Goal: Find specific fact: Find specific fact

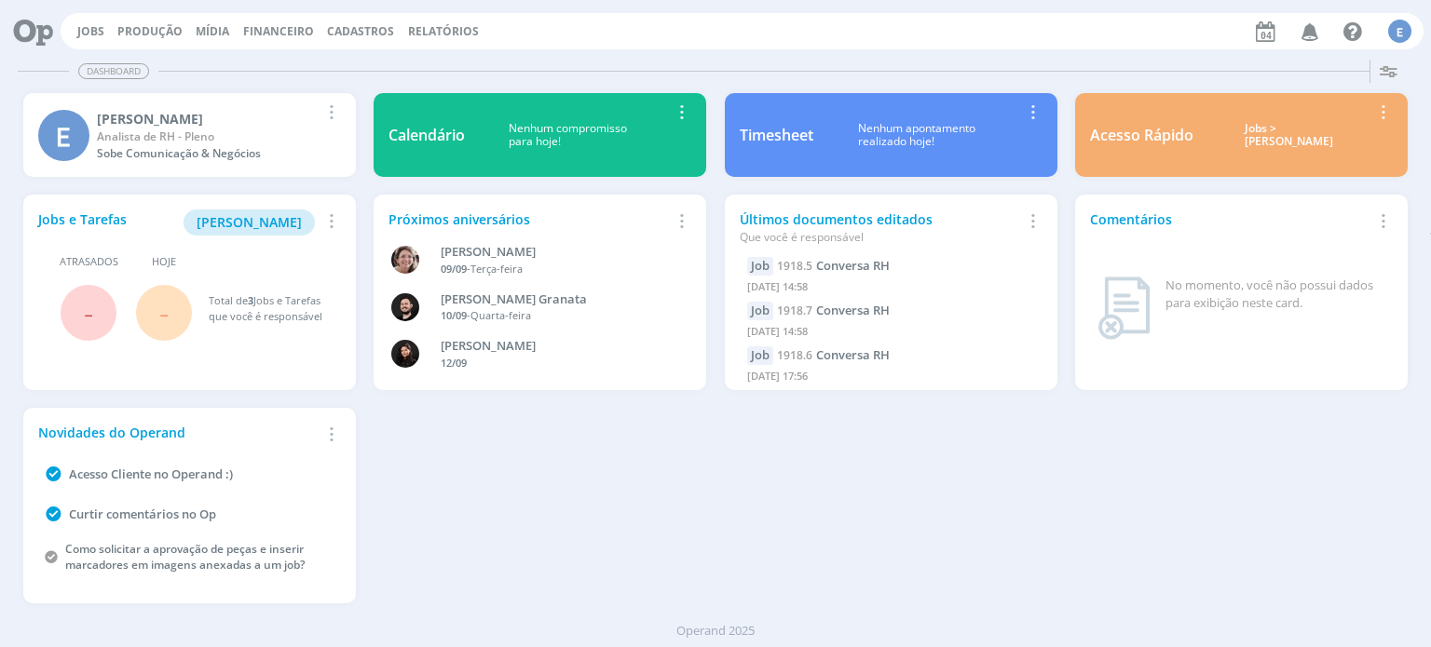
click at [346, 32] on span "Cadastros" at bounding box center [360, 31] width 67 height 16
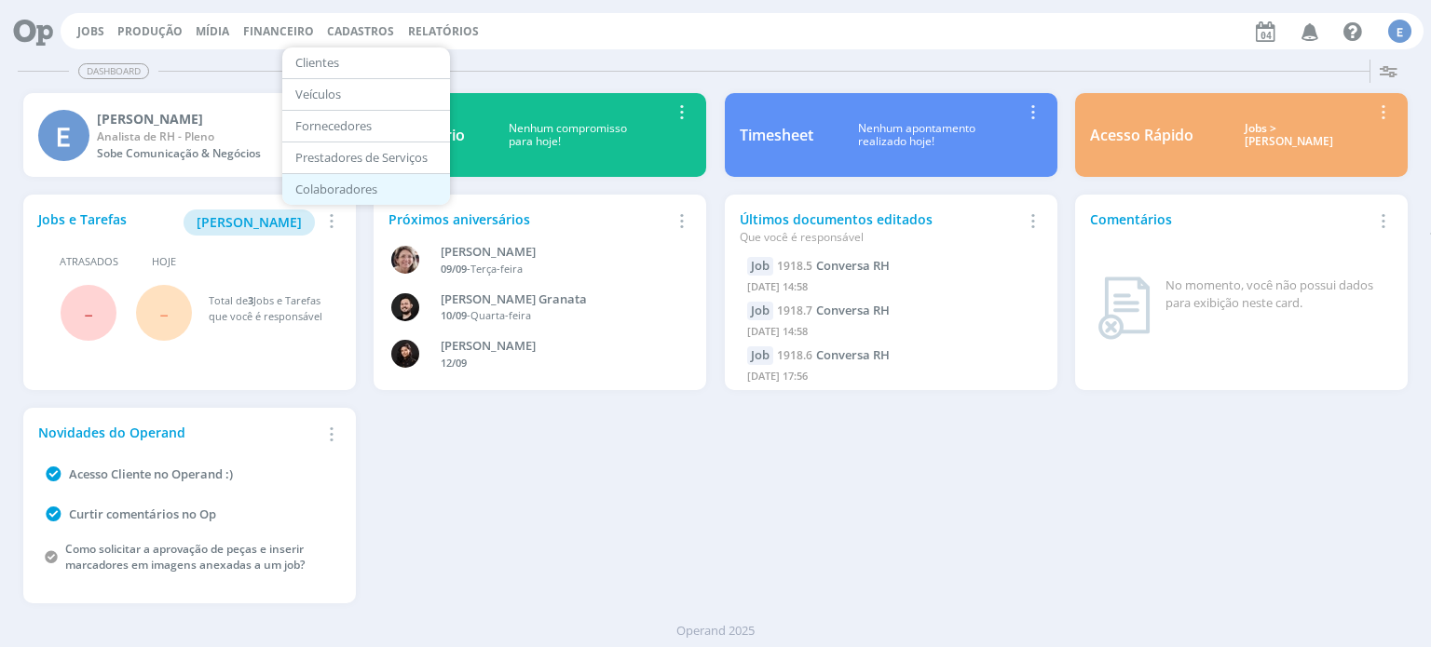
click at [355, 185] on link "Colaboradores" at bounding box center [366, 189] width 156 height 29
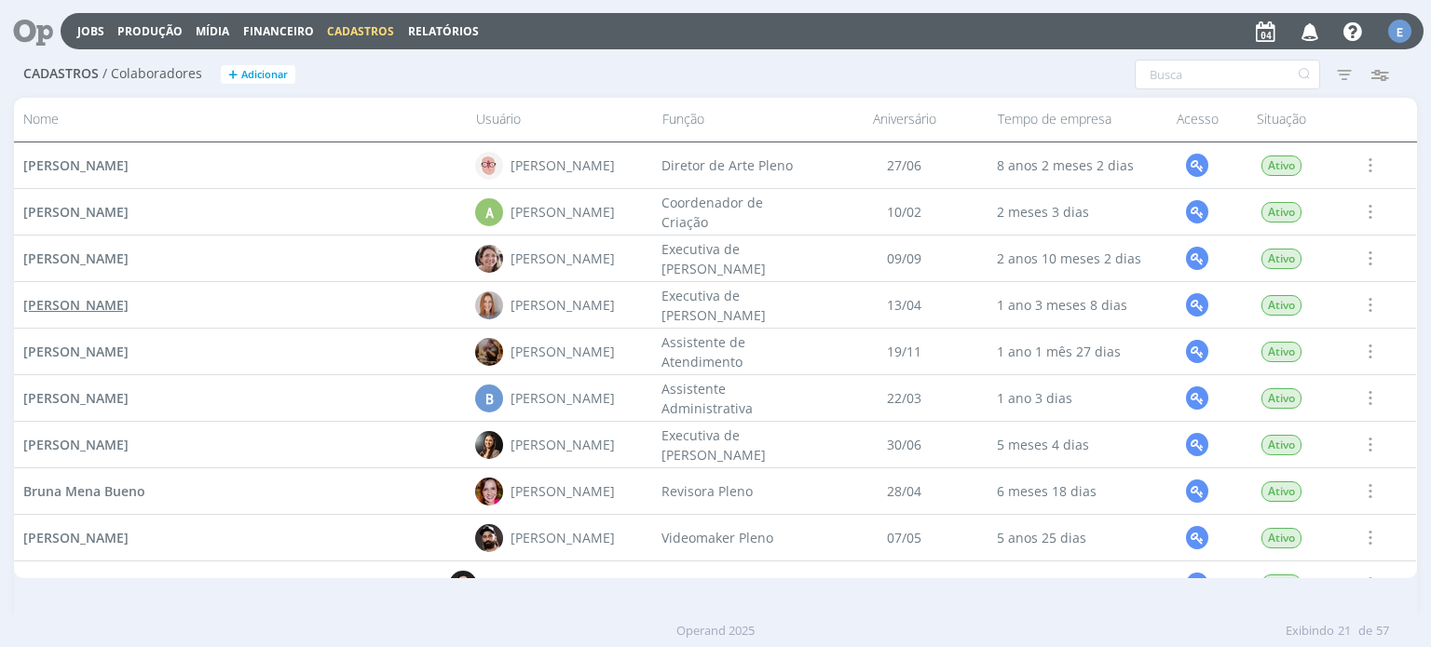
click at [123, 305] on span "[PERSON_NAME]" at bounding box center [75, 305] width 105 height 18
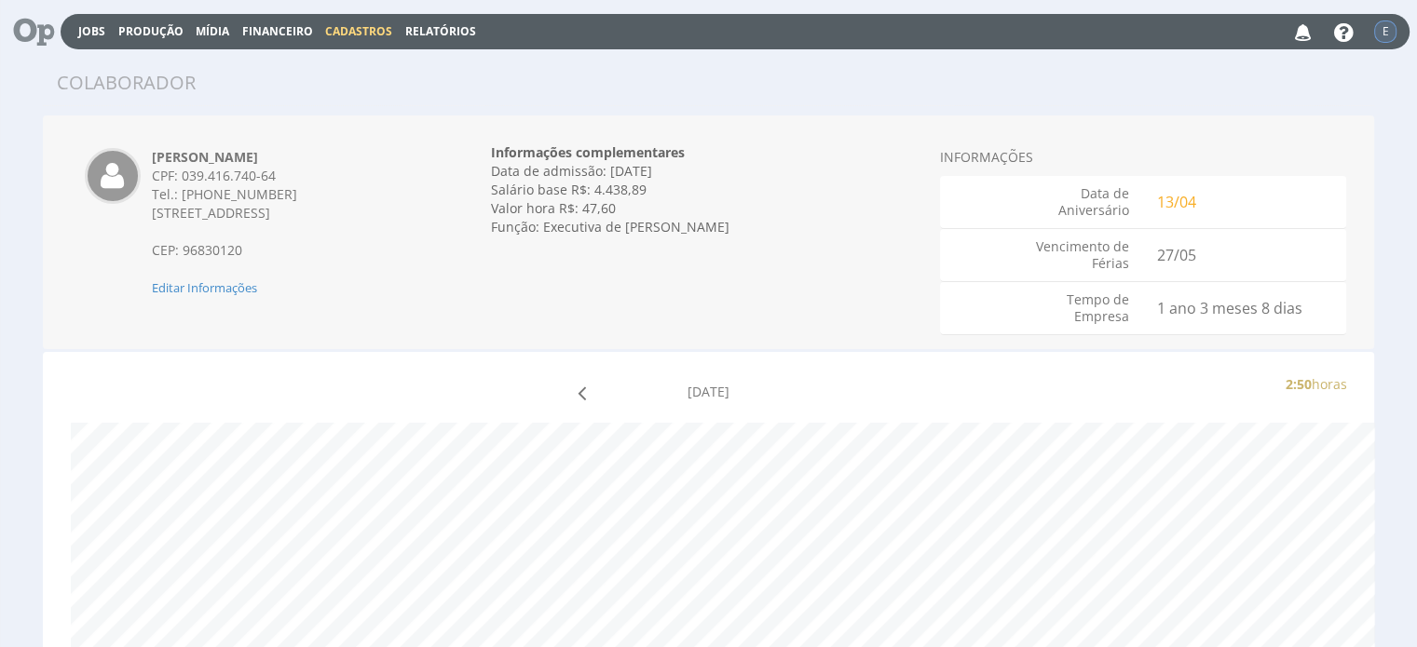
drag, startPoint x: 315, startPoint y: 156, endPoint x: 151, endPoint y: 150, distance: 164.0
click at [151, 150] on div "[PERSON_NAME] CPF: 039.416.740-64 Tel.: [PHONE_NUMBER] [STREET_ADDRESS] CEP: 96…" at bounding box center [290, 222] width 305 height 149
copy strong "[PERSON_NAME]"
drag, startPoint x: 183, startPoint y: 174, endPoint x: 278, endPoint y: 179, distance: 94.2
click at [278, 179] on div "CPF: 039.416.740-64" at bounding box center [290, 176] width 277 height 19
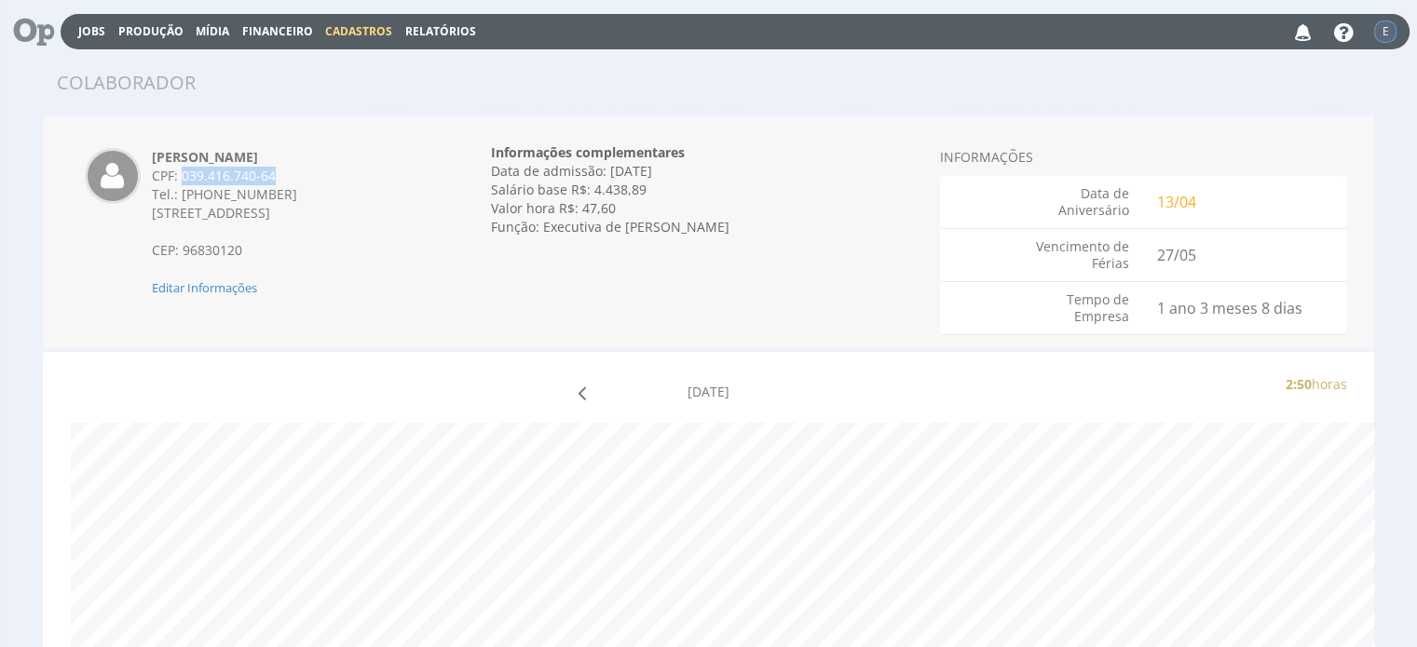
copy div "039.416.740-64"
